Goal: Transaction & Acquisition: Purchase product/service

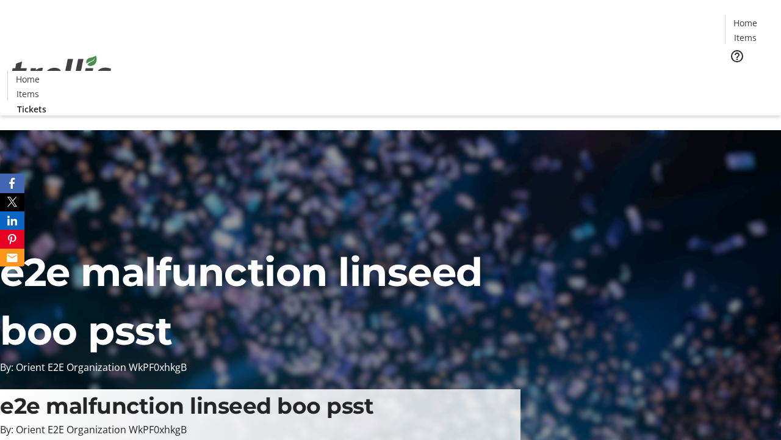
click at [735, 71] on span "Tickets" at bounding box center [749, 77] width 29 height 13
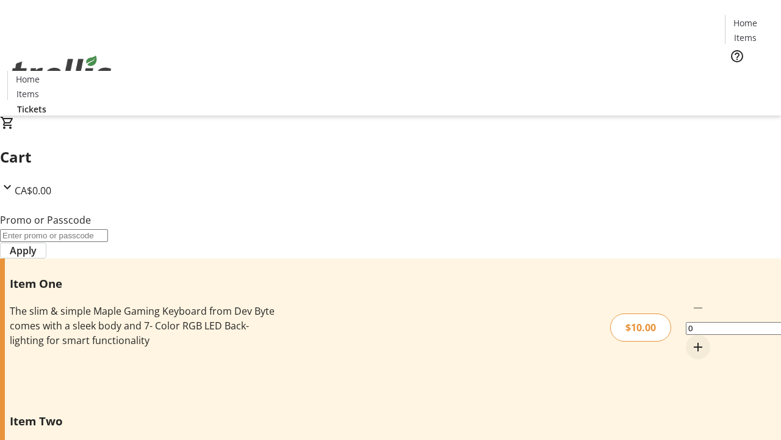
click at [691, 339] on mat-icon "Increment by one" at bounding box center [698, 346] width 15 height 15
type input "1"
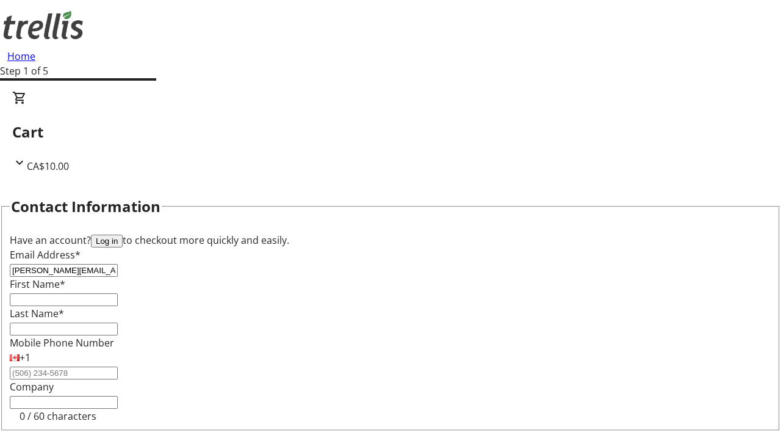
type input "[PERSON_NAME][EMAIL_ADDRESS][DOMAIN_NAME]"
type input "[PERSON_NAME]"
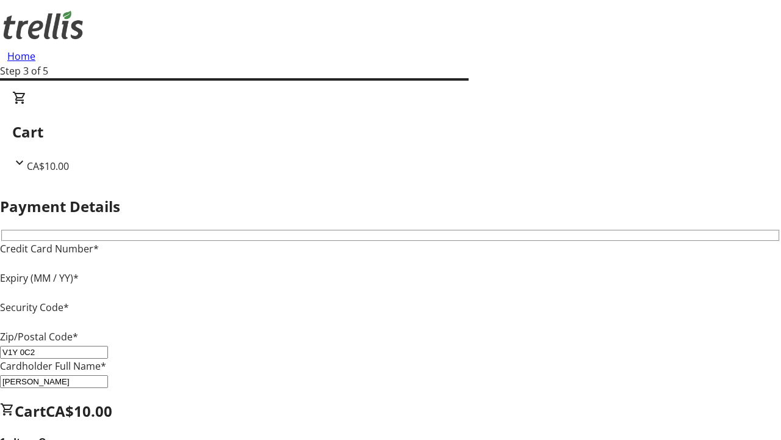
type input "V1Y 0C2"
